Goal: Task Accomplishment & Management: Manage account settings

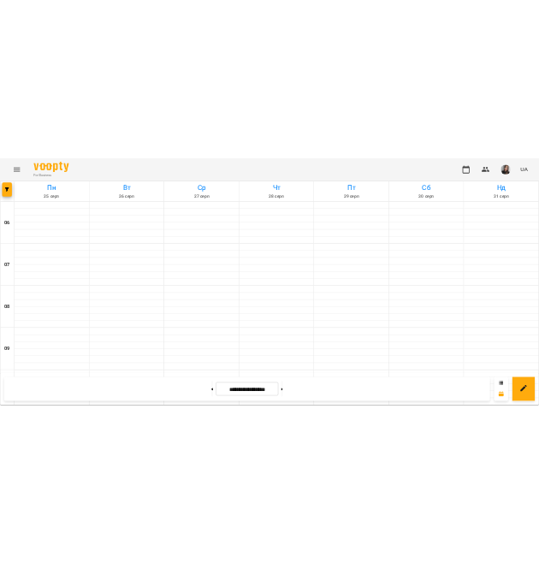
scroll to position [840, 0]
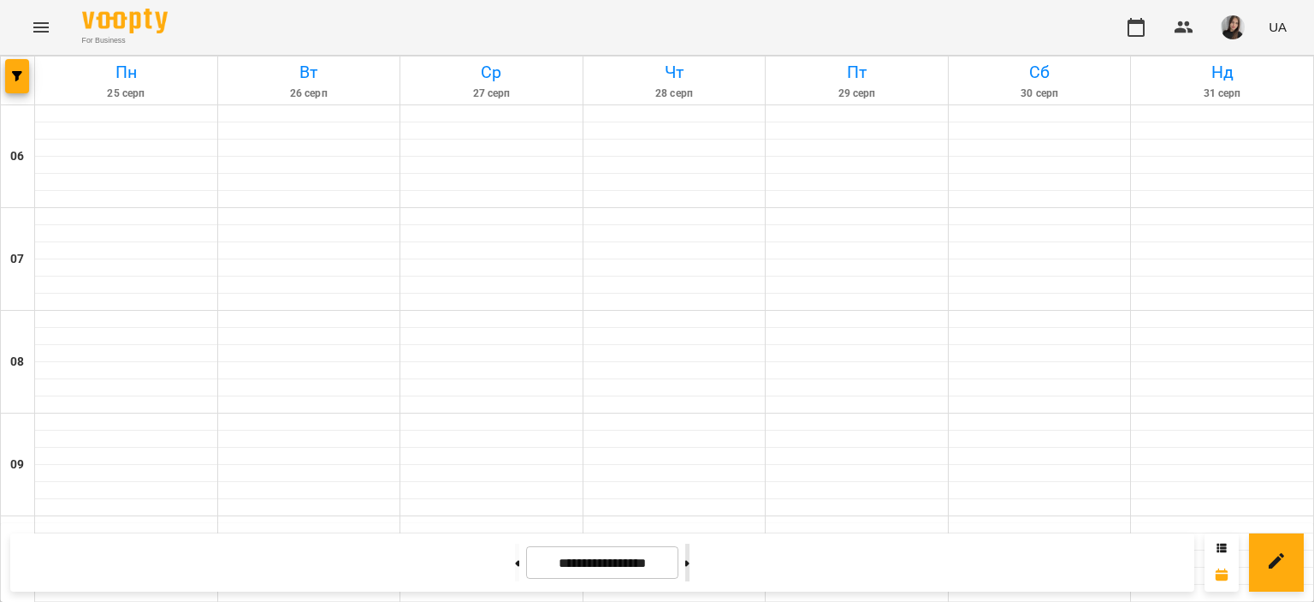
click at [690, 576] on button at bounding box center [687, 562] width 4 height 38
click at [690, 569] on button at bounding box center [687, 562] width 4 height 38
click at [515, 557] on button at bounding box center [517, 562] width 4 height 38
click at [515, 554] on button at bounding box center [517, 562] width 4 height 38
click at [515, 560] on icon at bounding box center [517, 563] width 4 height 7
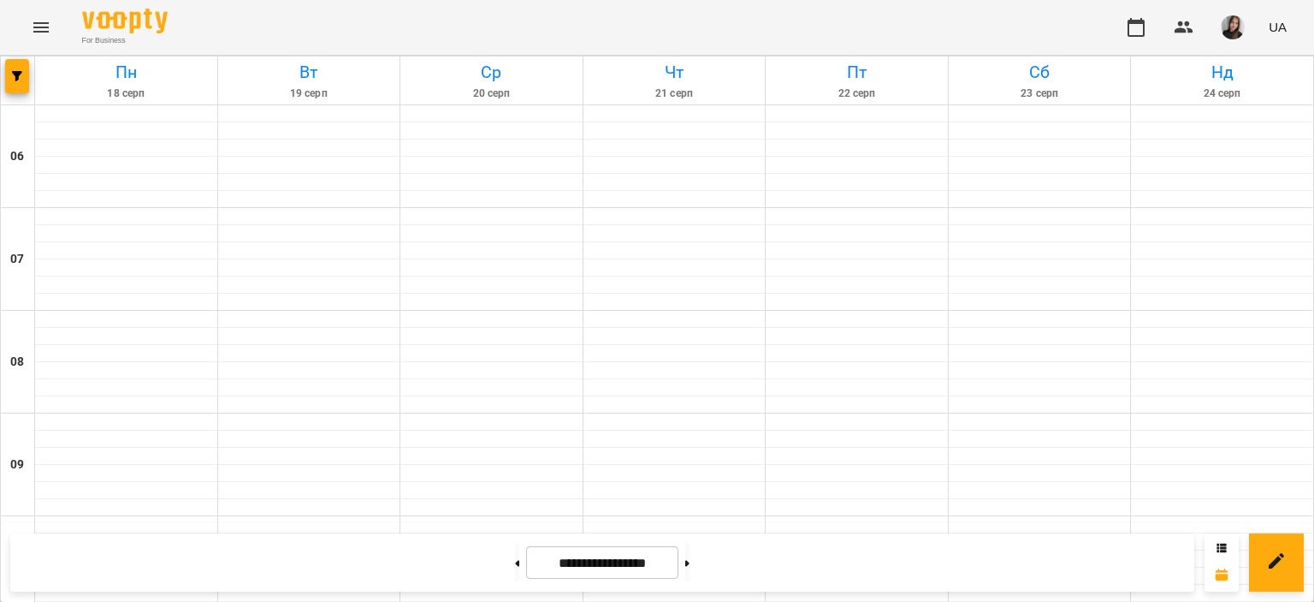
scroll to position [660, 0]
click at [697, 581] on div at bounding box center [688, 562] width 18 height 38
click at [690, 574] on button at bounding box center [687, 562] width 4 height 38
type input "**********"
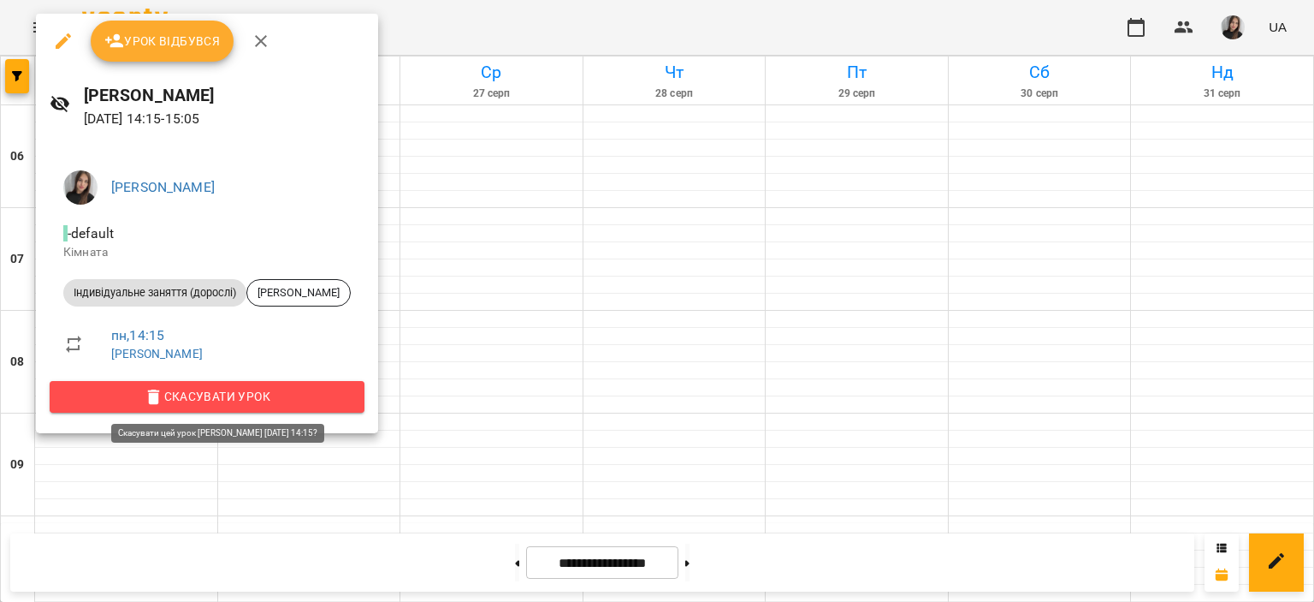
click at [225, 406] on span "Скасувати Урок" at bounding box center [207, 396] width 288 height 21
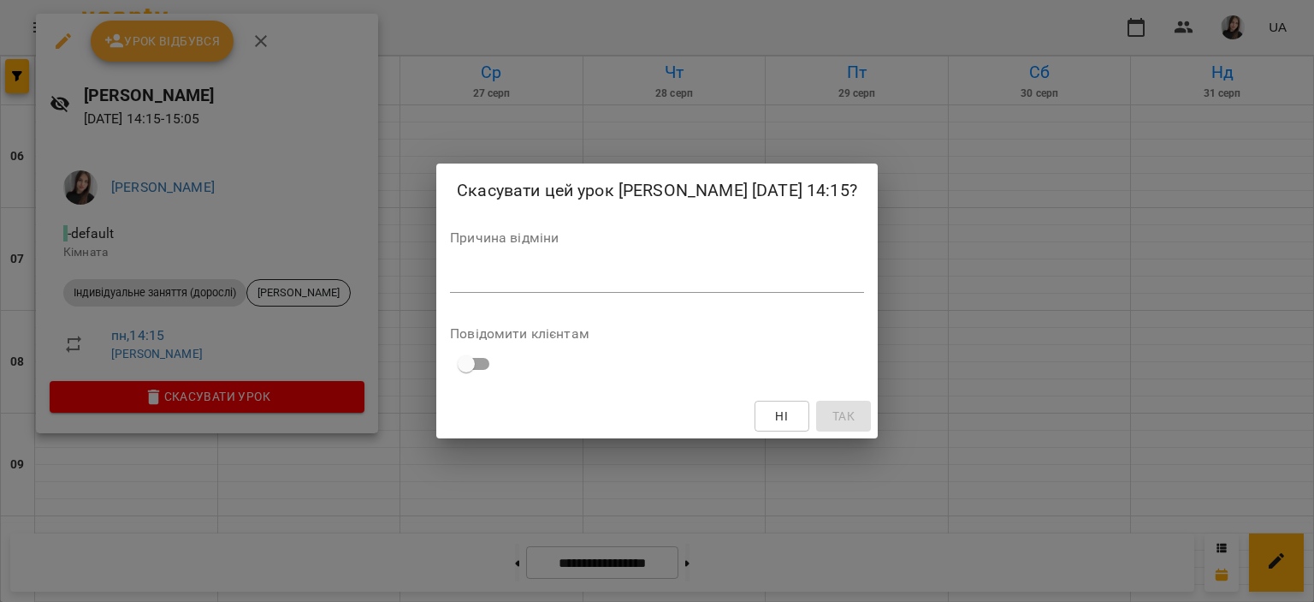
click at [458, 286] on textarea at bounding box center [657, 278] width 414 height 16
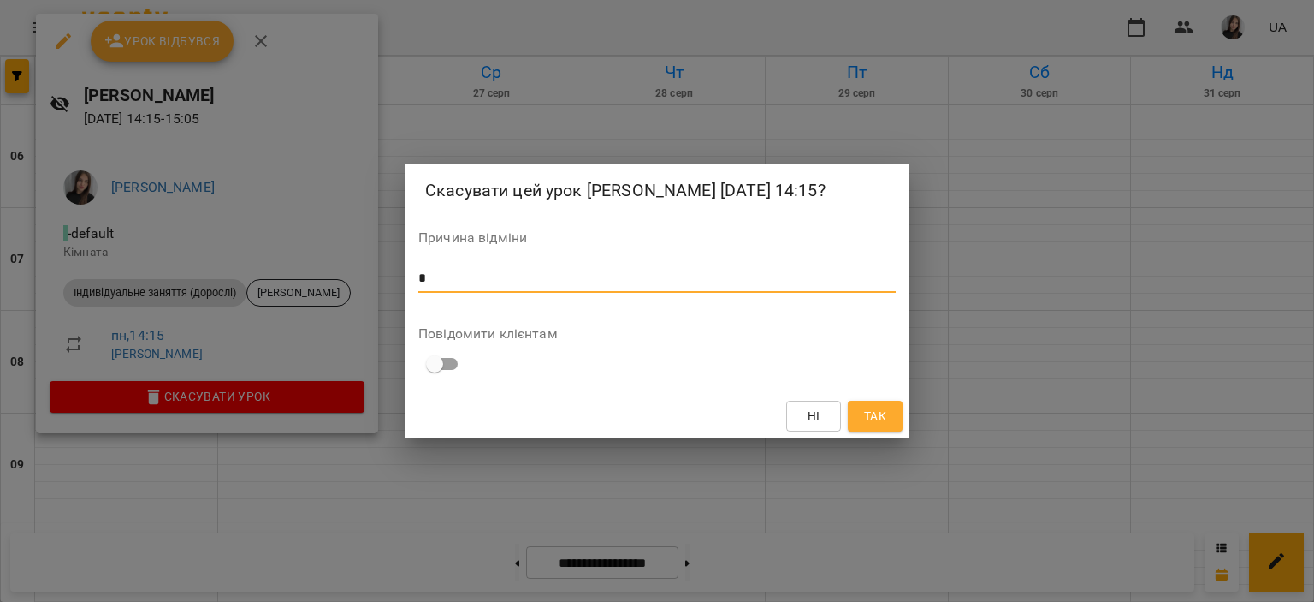
type textarea "*"
click at [887, 421] on span "Так" at bounding box center [875, 416] width 27 height 21
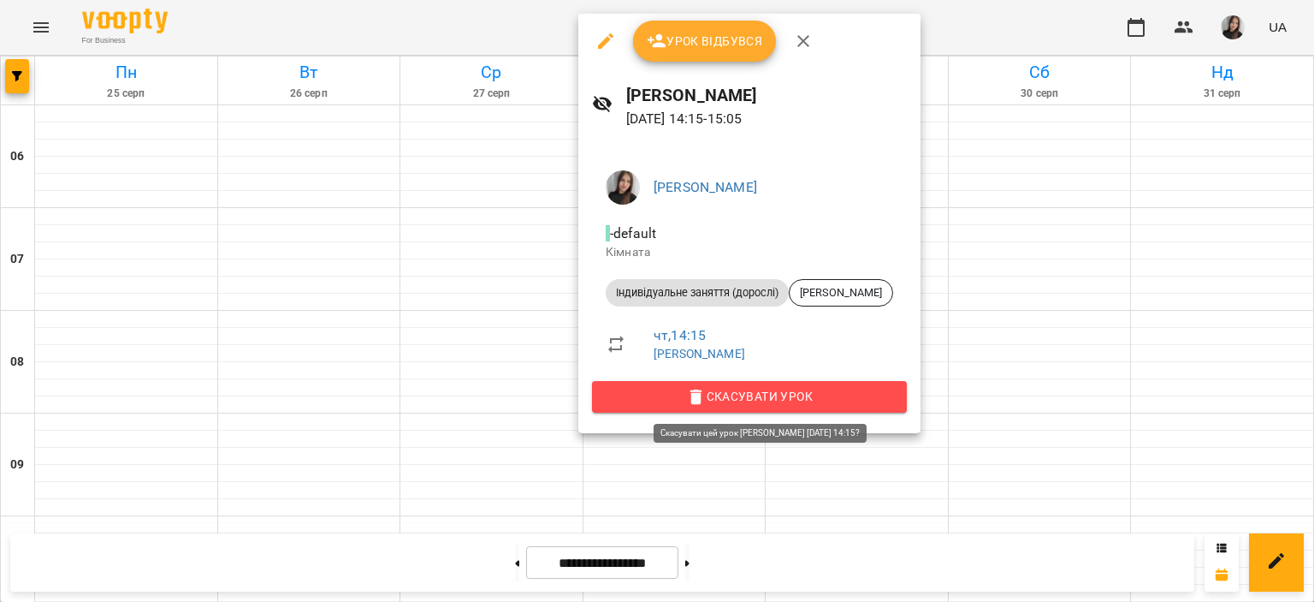
click at [680, 393] on span "Скасувати Урок" at bounding box center [750, 396] width 288 height 21
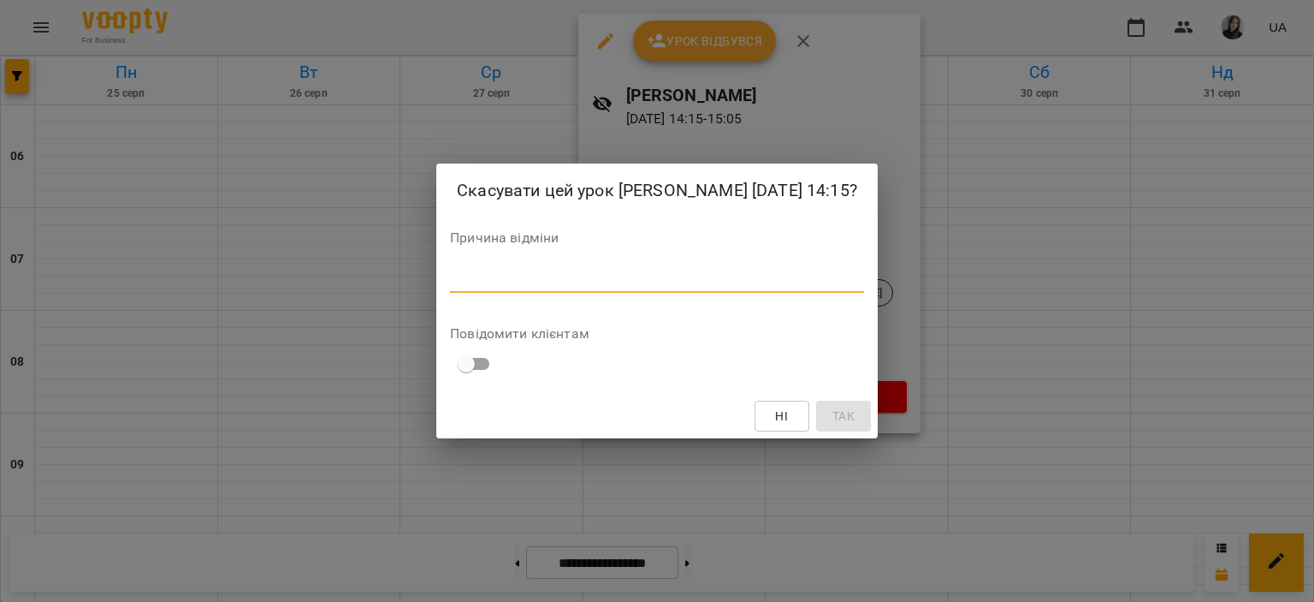
click at [713, 280] on textarea at bounding box center [657, 278] width 414 height 16
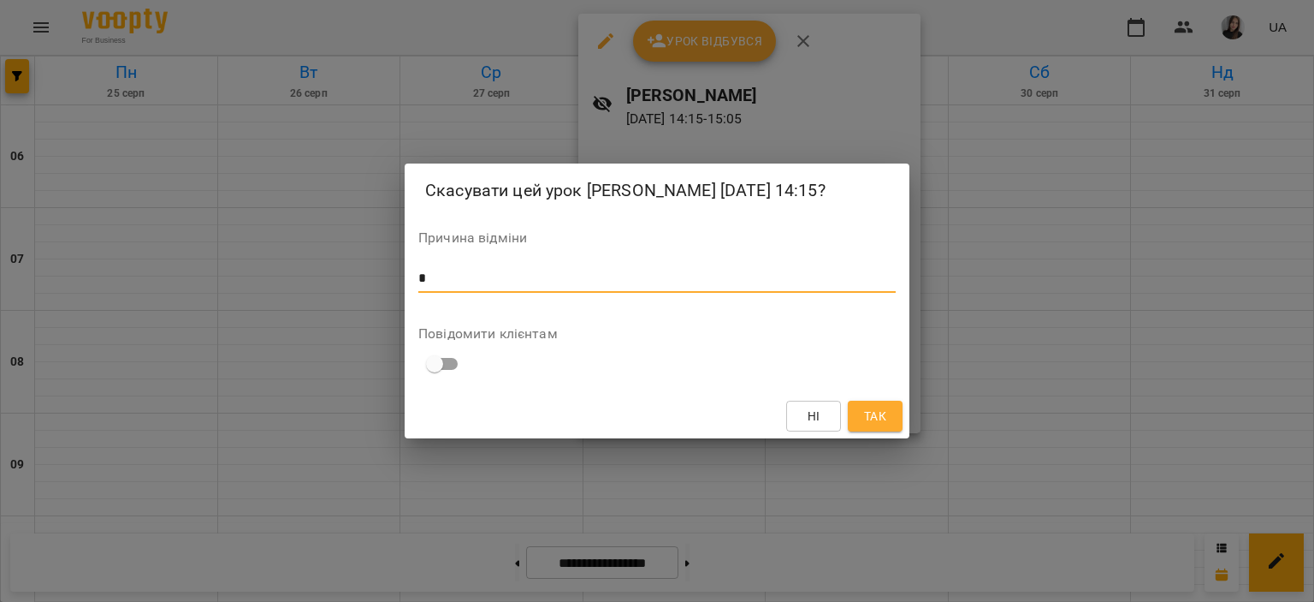
type textarea "*"
click at [867, 419] on span "Так" at bounding box center [875, 416] width 22 height 21
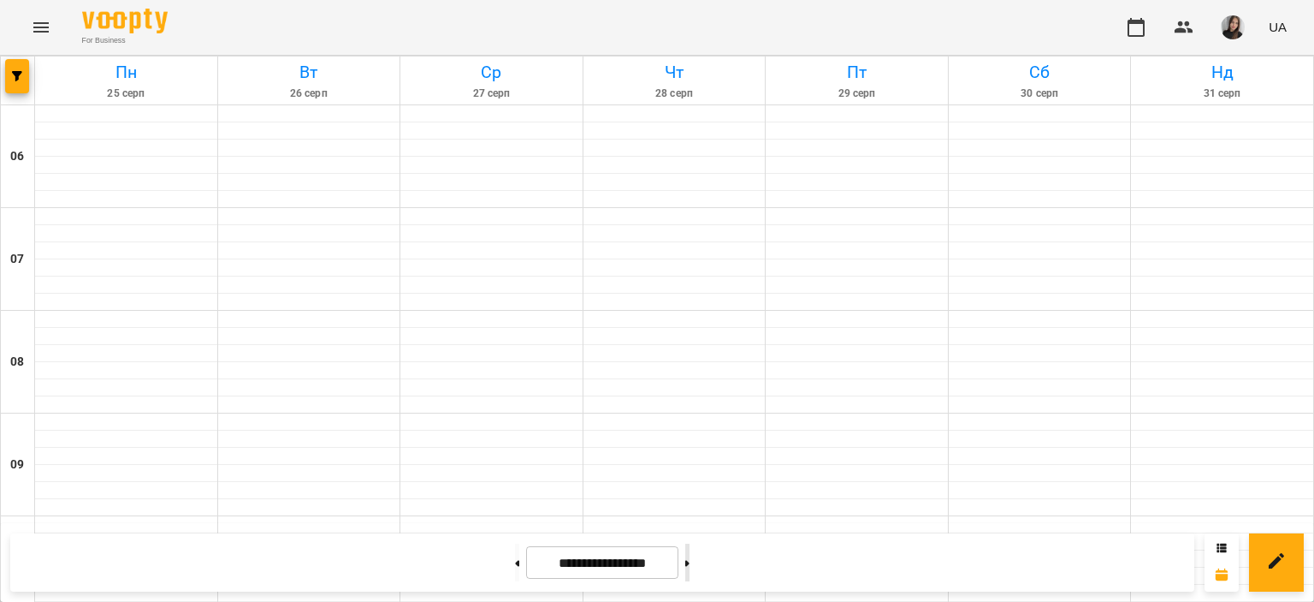
click at [690, 562] on icon at bounding box center [687, 563] width 4 height 7
type input "**********"
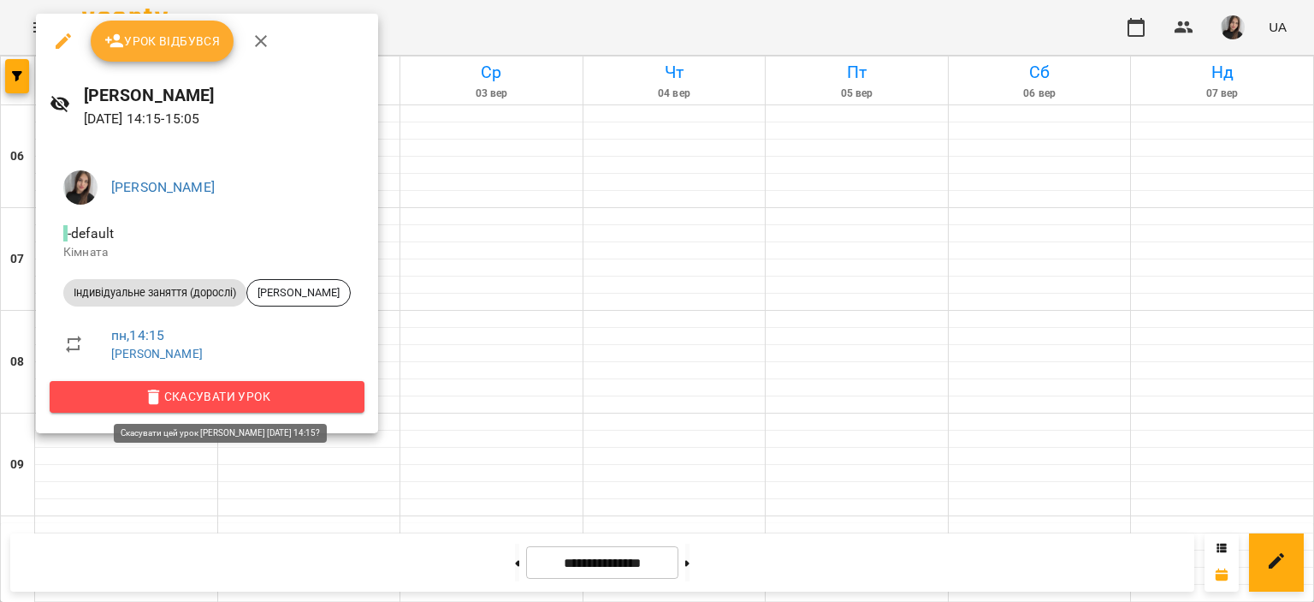
click at [211, 410] on button "Скасувати Урок" at bounding box center [207, 396] width 315 height 31
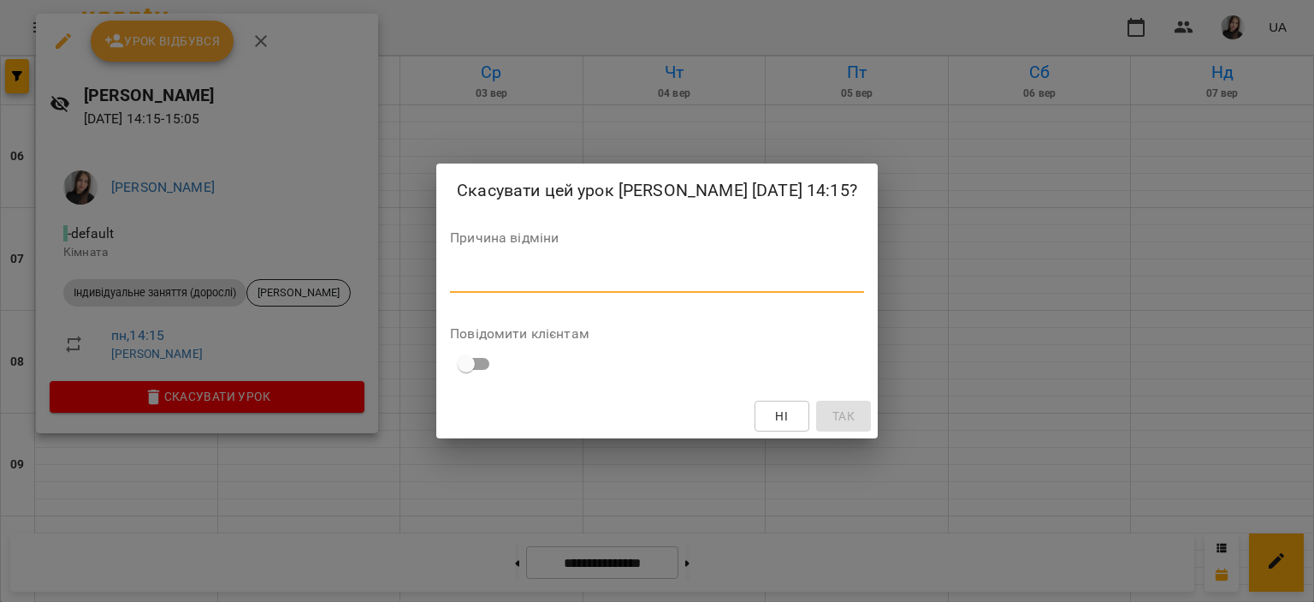
click at [450, 280] on textarea at bounding box center [657, 278] width 414 height 16
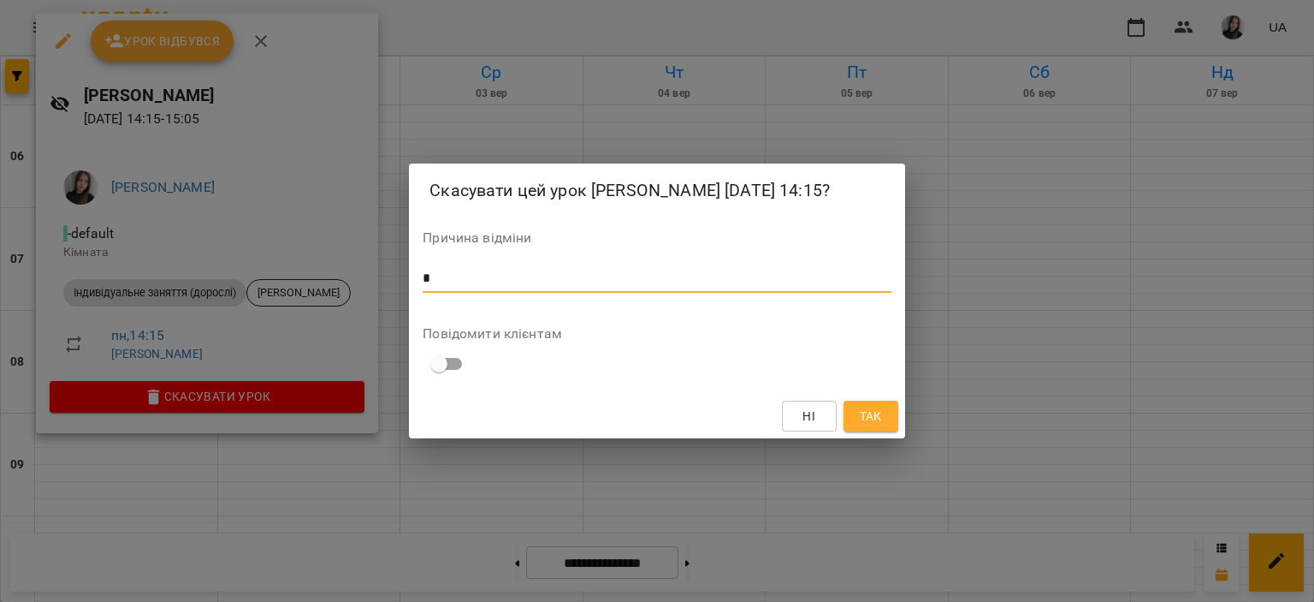
type textarea "*"
click at [875, 410] on span "Так" at bounding box center [871, 416] width 22 height 21
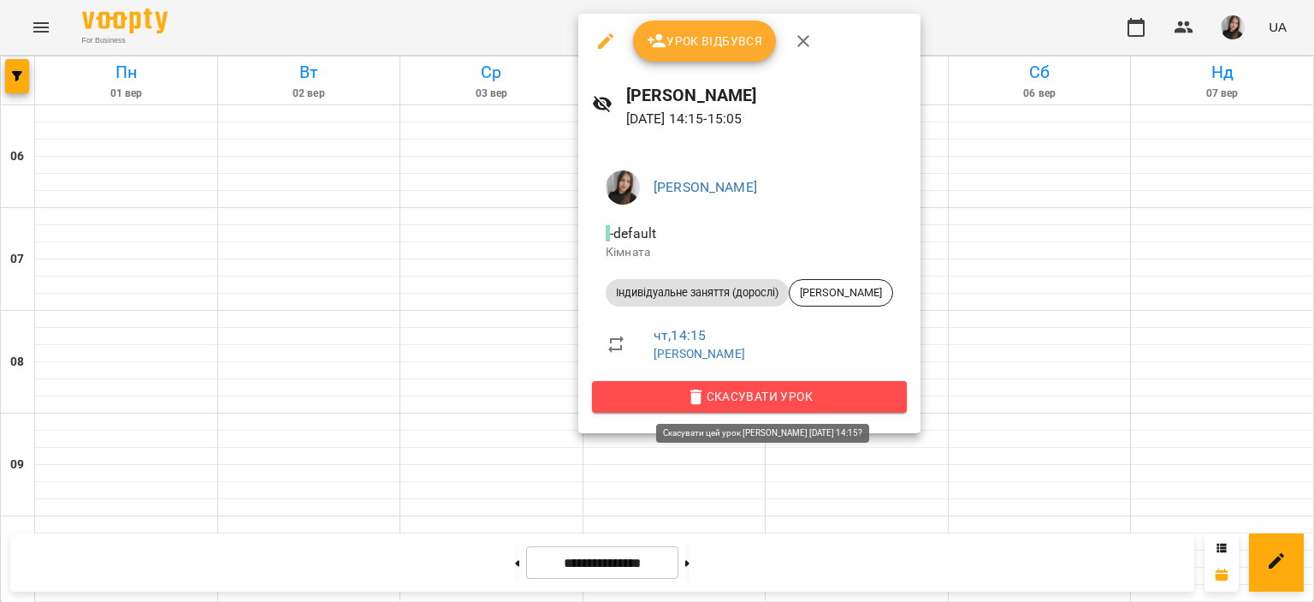
click at [710, 400] on span "Скасувати Урок" at bounding box center [750, 396] width 288 height 21
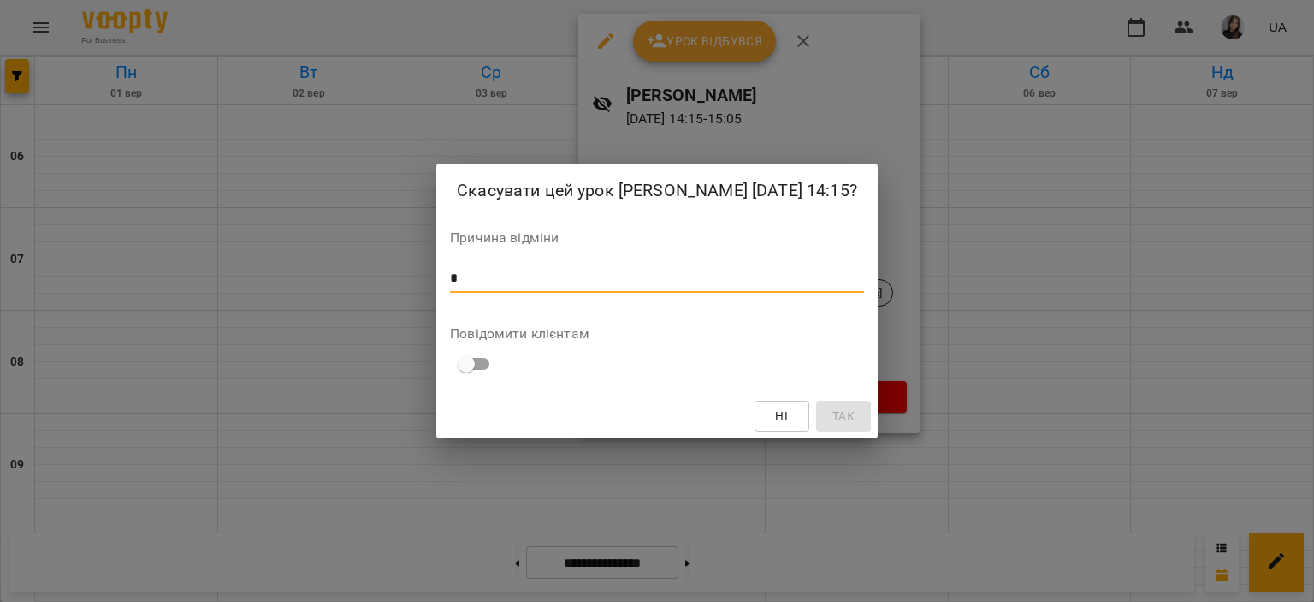
click at [744, 282] on textarea "*" at bounding box center [657, 278] width 414 height 16
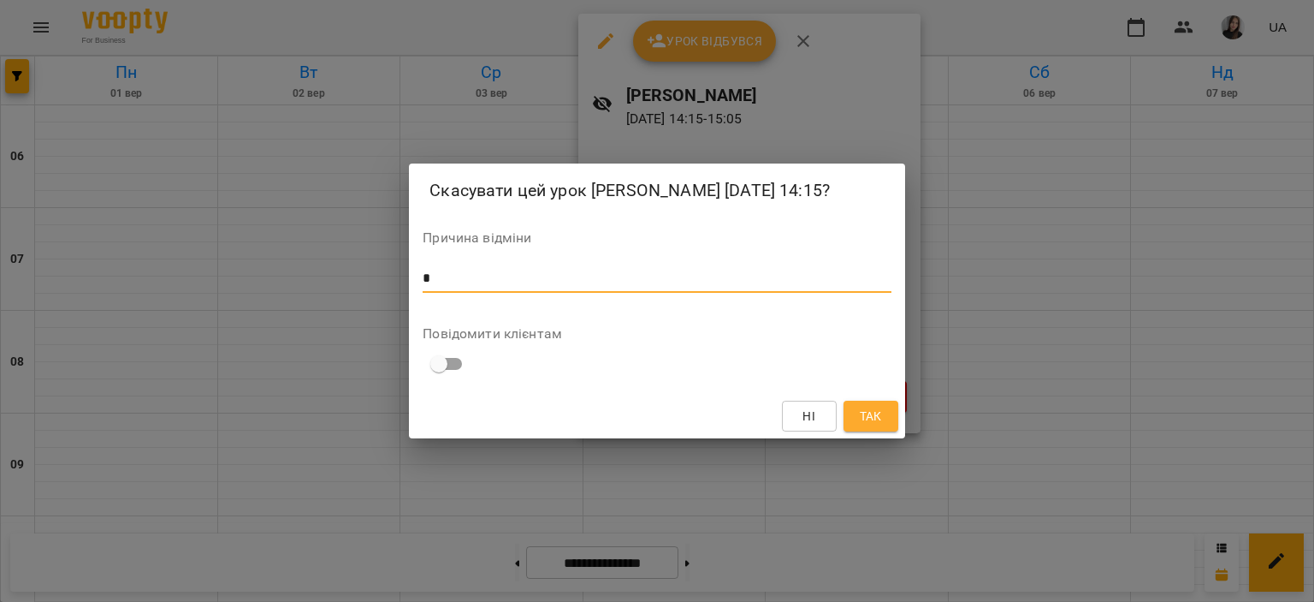
type textarea "*"
click at [879, 419] on span "Так" at bounding box center [871, 416] width 22 height 21
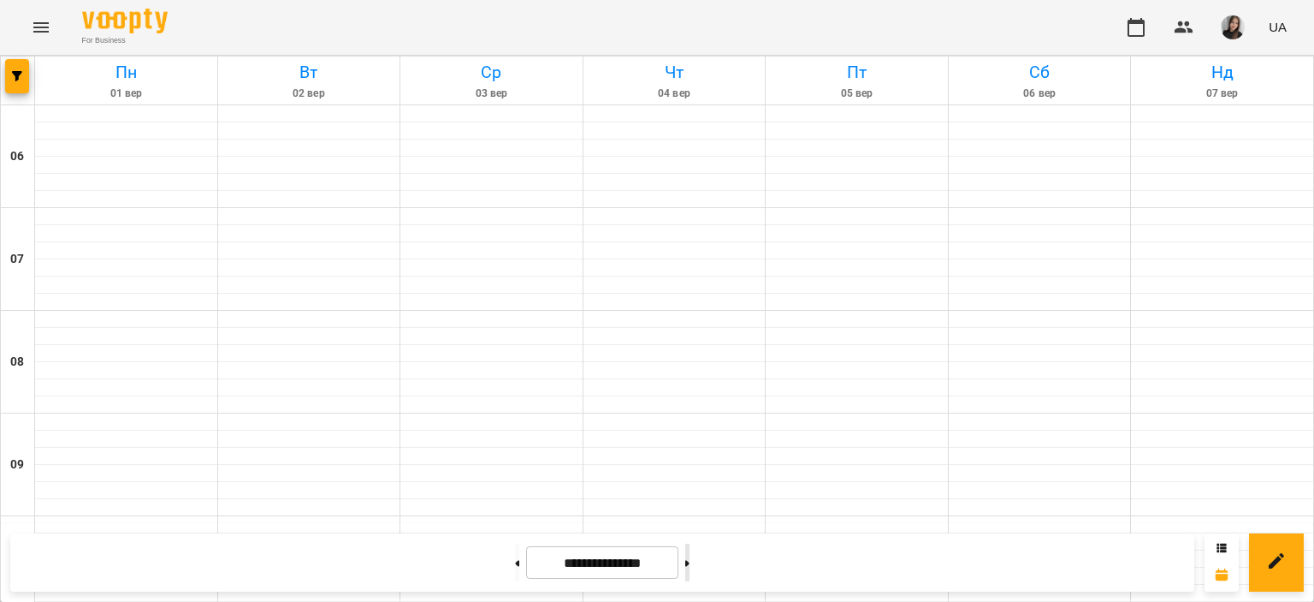
click at [690, 560] on button at bounding box center [687, 562] width 4 height 38
type input "**********"
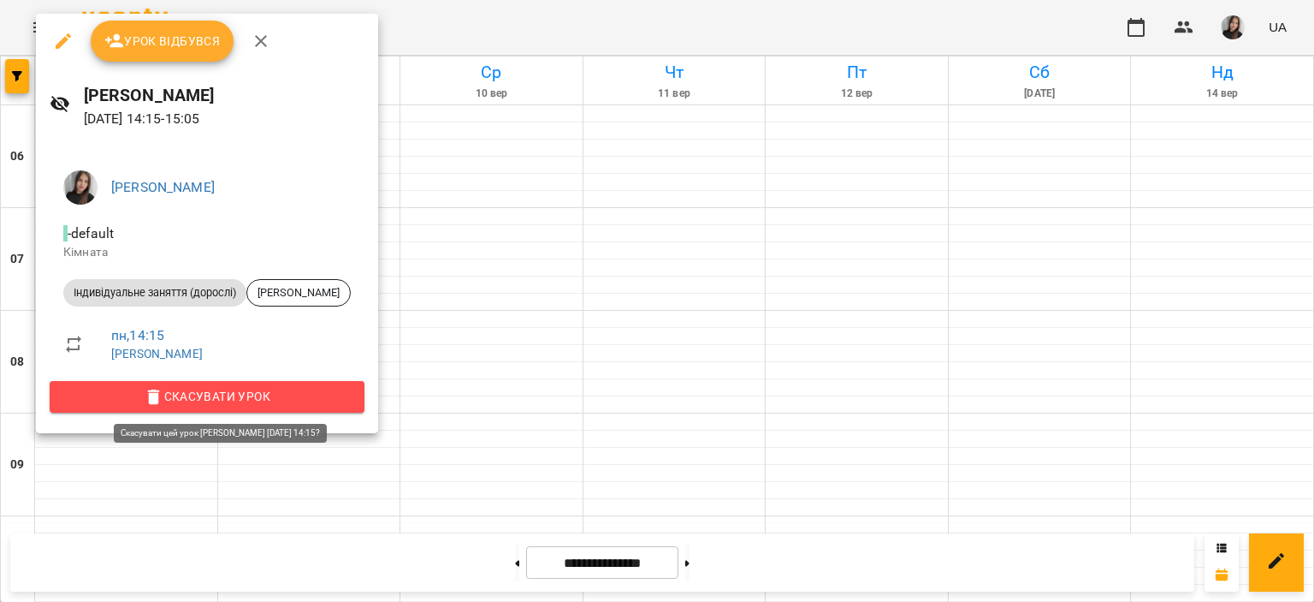
click at [253, 396] on span "Скасувати Урок" at bounding box center [207, 396] width 288 height 21
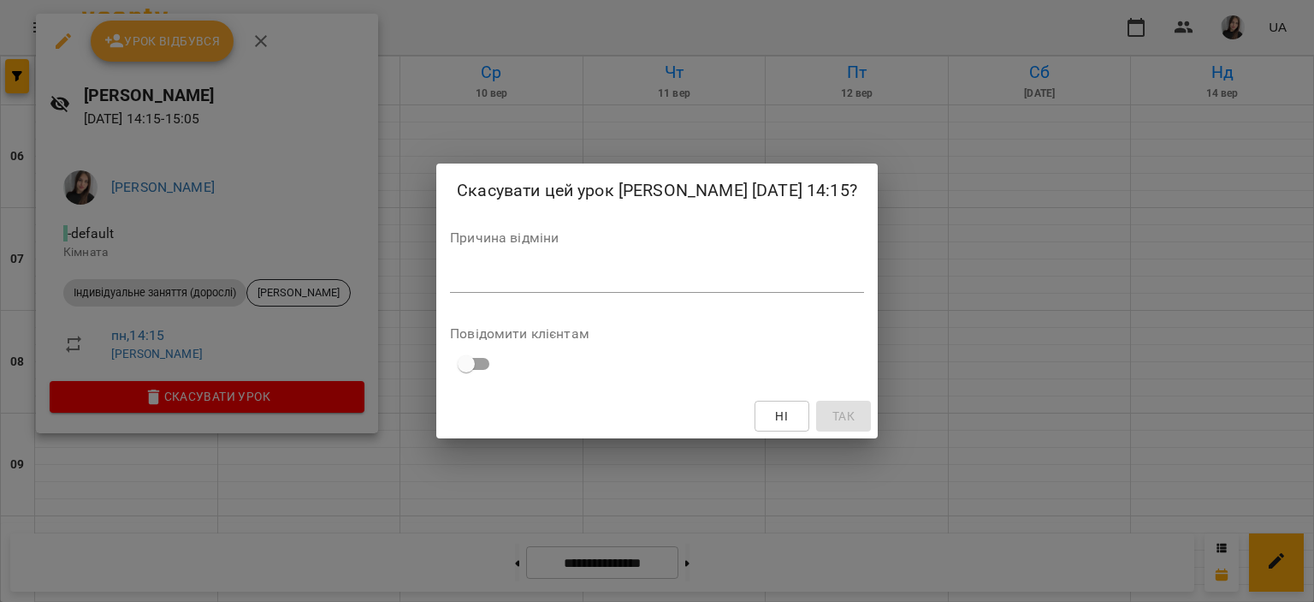
click at [471, 290] on div "*" at bounding box center [657, 278] width 414 height 27
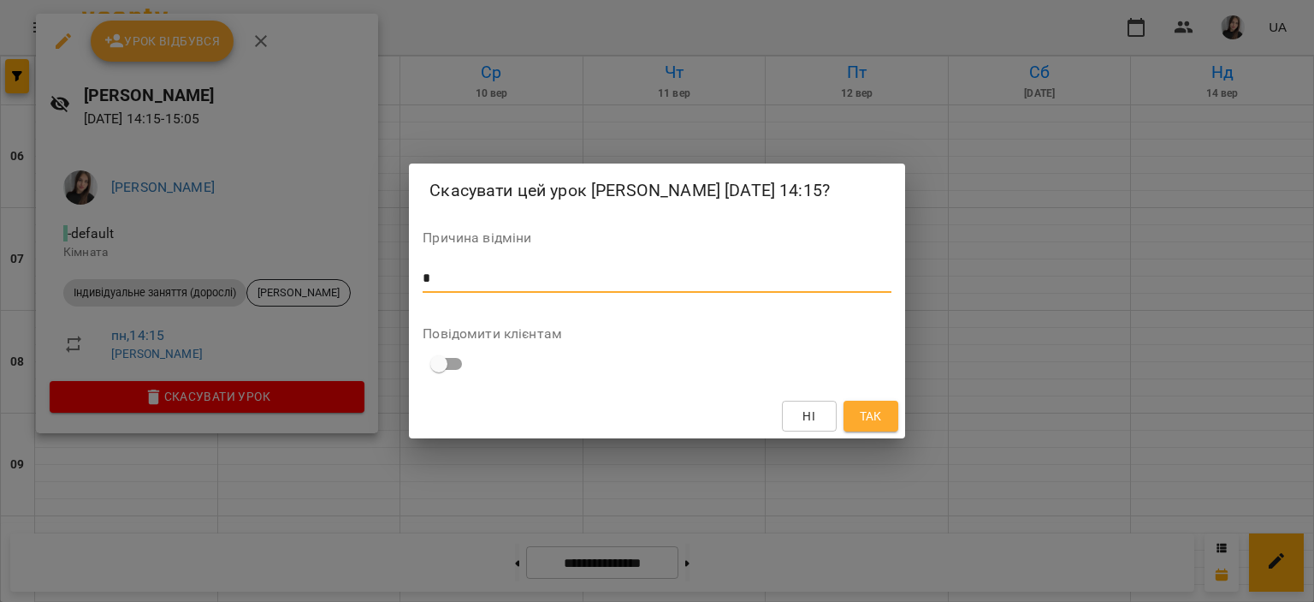
type textarea "*"
click at [875, 419] on span "Так" at bounding box center [871, 416] width 22 height 21
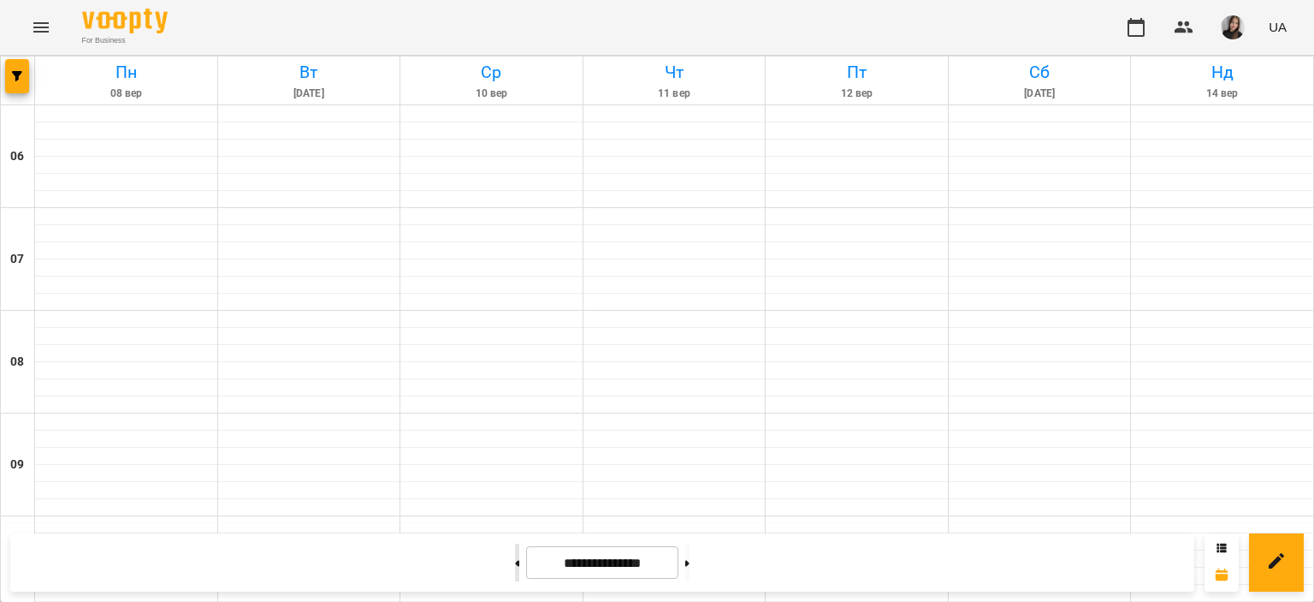
click at [515, 566] on button at bounding box center [517, 562] width 4 height 38
click at [515, 554] on button at bounding box center [517, 562] width 4 height 38
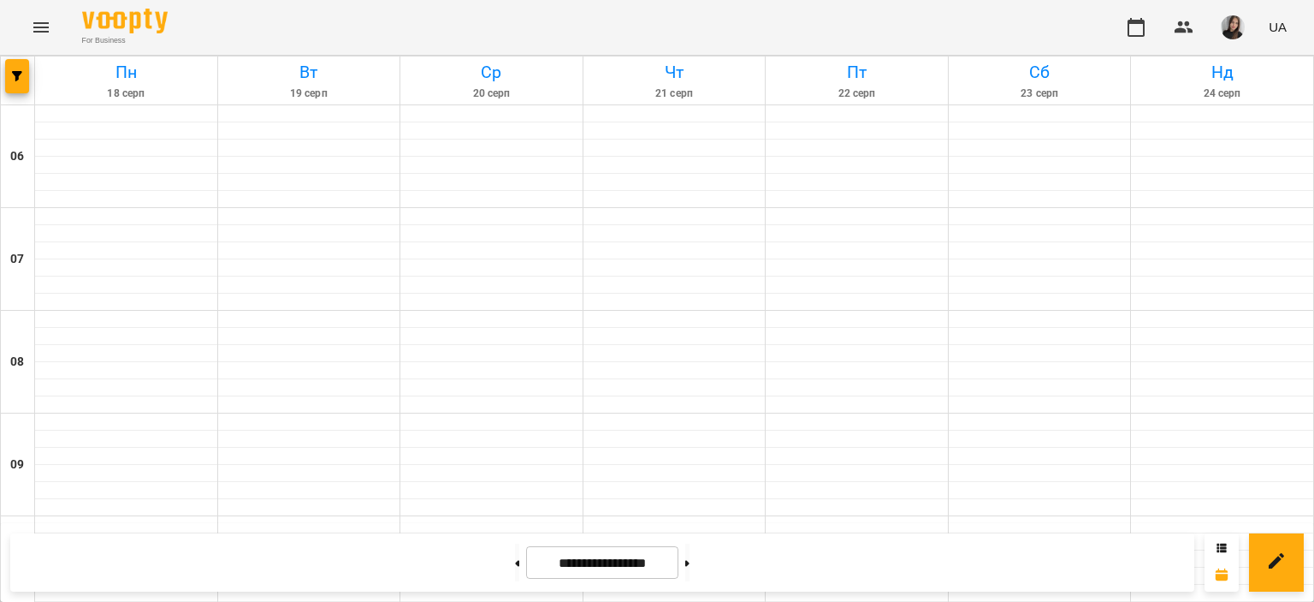
scroll to position [383, 0]
click at [690, 578] on button at bounding box center [687, 562] width 4 height 38
click at [515, 559] on button at bounding box center [517, 562] width 4 height 38
type input "**********"
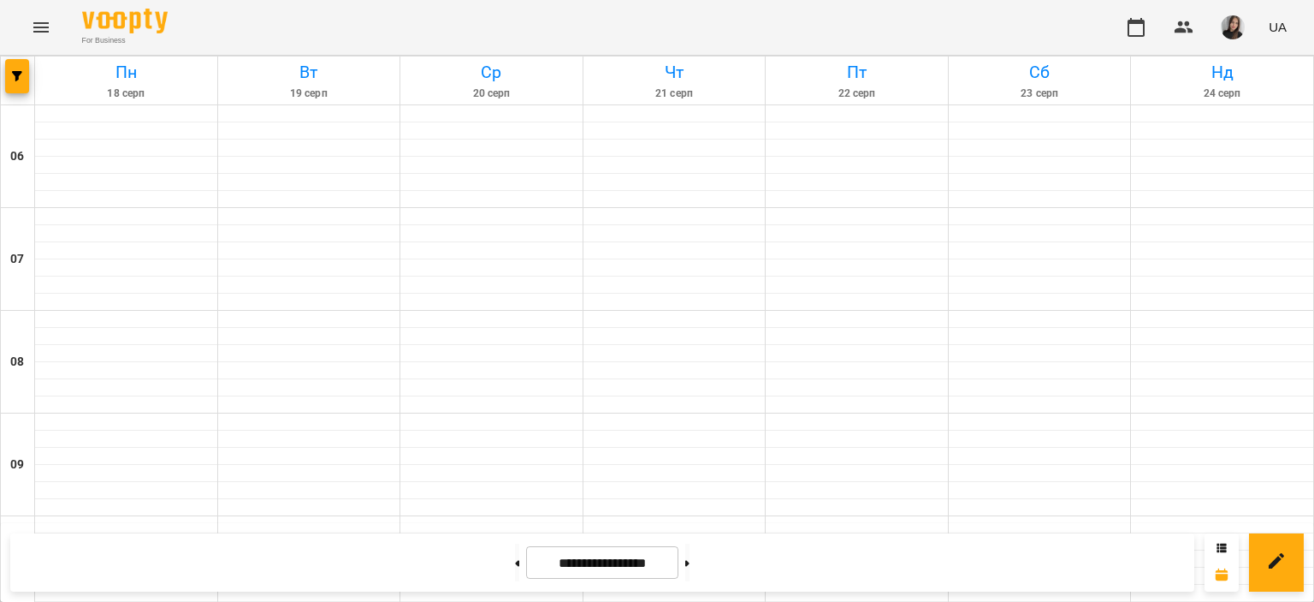
scroll to position [462, 0]
